Goal: Information Seeking & Learning: Learn about a topic

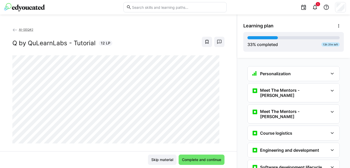
scroll to position [561, 0]
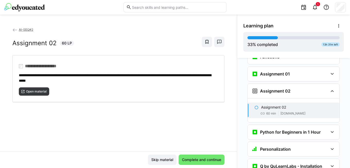
scroll to position [429, 0]
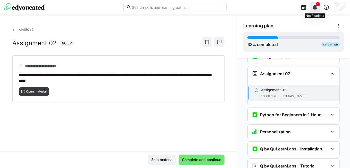
click at [316, 9] on eds-icon at bounding box center [315, 7] width 6 height 6
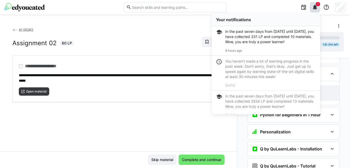
click at [157, 125] on div "**********" at bounding box center [118, 89] width 237 height 124
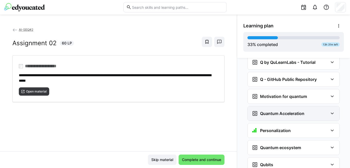
scroll to position [481, 0]
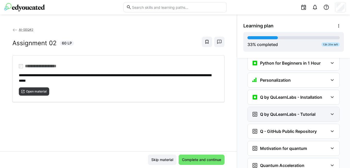
click at [277, 111] on h3 "Q by QuLearnLabs - Tutorial" at bounding box center [287, 113] width 55 height 5
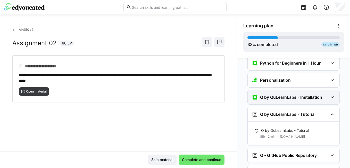
click at [284, 94] on h3 "Q by QuLearnLabs - Installation" at bounding box center [291, 96] width 62 height 5
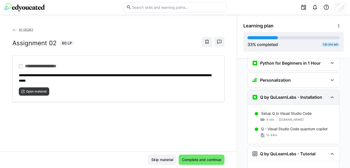
click at [284, 94] on h3 "Q by QuLearnLabs - Installation" at bounding box center [291, 96] width 62 height 5
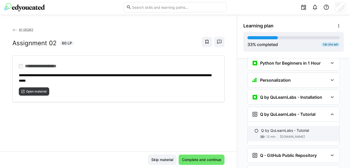
click at [283, 128] on p "Q by QuLearnLabs - Tutorial" at bounding box center [285, 130] width 48 height 5
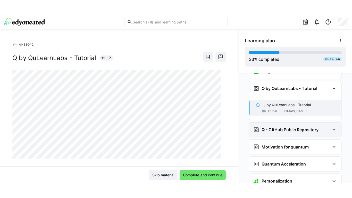
scroll to position [495, 0]
